Goal: Task Accomplishment & Management: Manage account settings

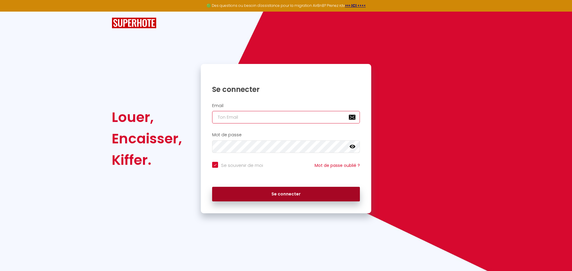
type input "[EMAIL_ADDRESS][DOMAIN_NAME]"
click at [290, 193] on button "Se connecter" at bounding box center [286, 194] width 148 height 15
checkbox input "true"
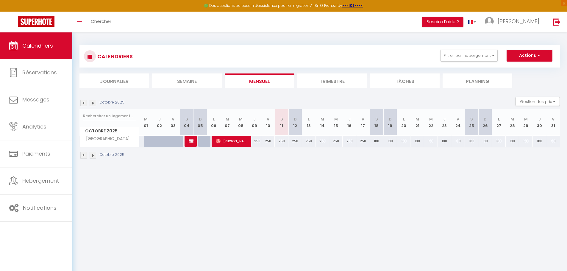
click at [378, 143] on div "180" at bounding box center [377, 141] width 14 height 11
type input "180"
type input "Sam 18 Octobre 2025"
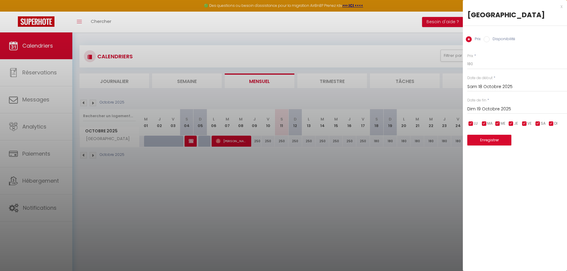
click at [487, 110] on input "Dim 19 Octobre 2025" at bounding box center [518, 109] width 100 height 8
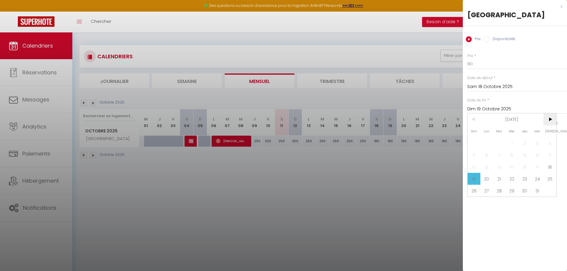
click at [551, 119] on span ">" at bounding box center [550, 119] width 13 height 12
click at [546, 146] on span "1" at bounding box center [550, 143] width 13 height 12
type input "[DATE]"
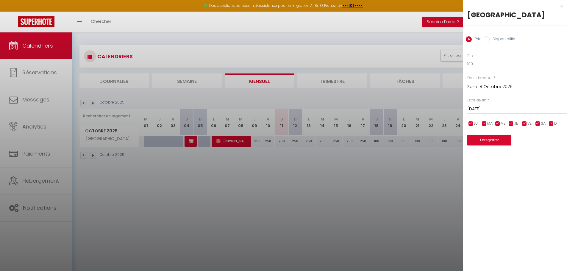
drag, startPoint x: 488, startPoint y: 65, endPoint x: 412, endPoint y: 71, distance: 76.4
click at [412, 71] on body "🟢 Des questions ou besoin d'assistance pour la migration AirBnB? Prenez rdv >>>…" at bounding box center [283, 167] width 567 height 271
type input "130"
click at [491, 140] on button "Enregistrer" at bounding box center [490, 140] width 44 height 11
